Goal: Transaction & Acquisition: Book appointment/travel/reservation

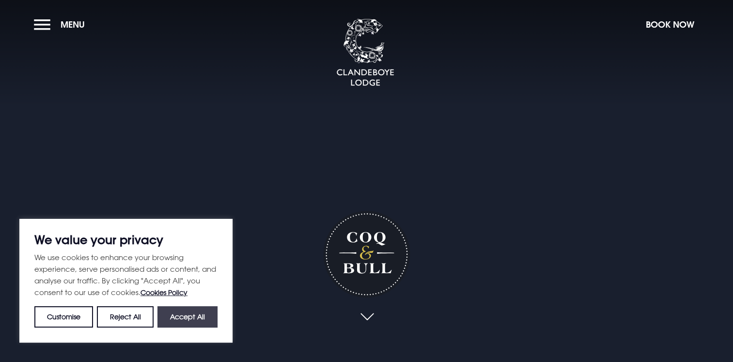
click at [177, 318] on button "Accept All" at bounding box center [188, 316] width 60 height 21
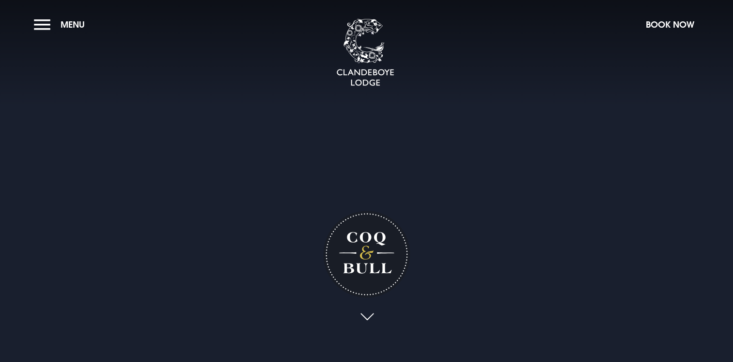
checkbox input "true"
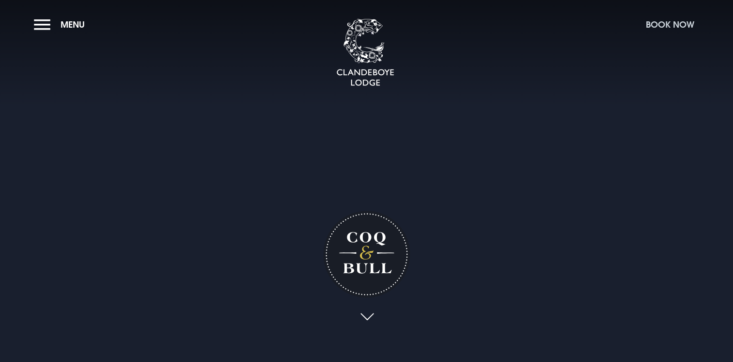
click at [663, 26] on button "Book Now" at bounding box center [670, 24] width 58 height 21
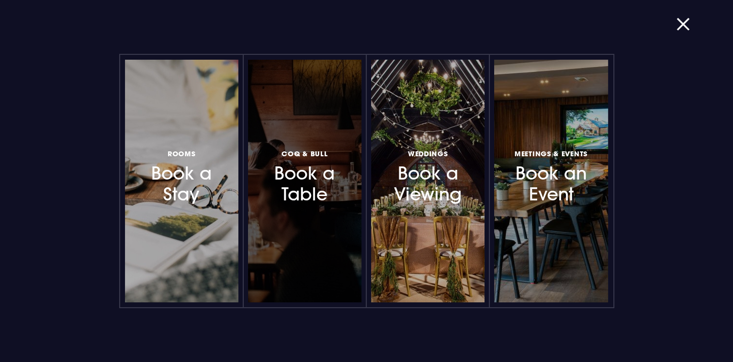
click at [289, 175] on h3 "Coq & Bull Book a Table" at bounding box center [305, 176] width 84 height 58
